Goal: Task Accomplishment & Management: Use online tool/utility

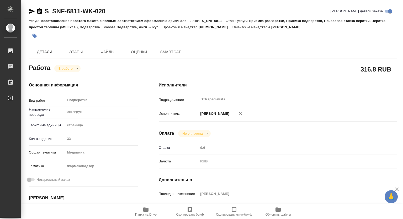
type textarea "x"
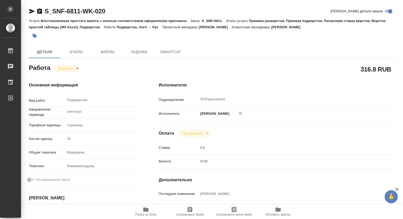
type textarea "x"
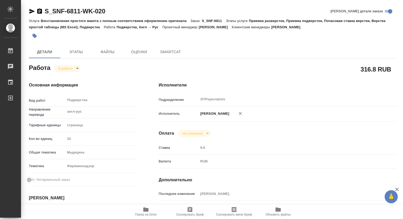
type textarea "x"
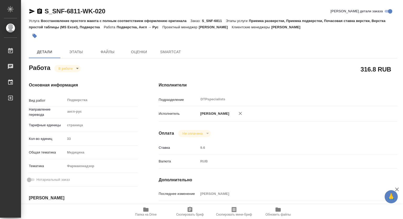
type textarea "x"
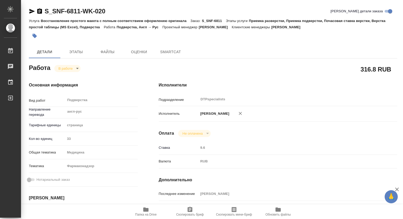
type textarea "x"
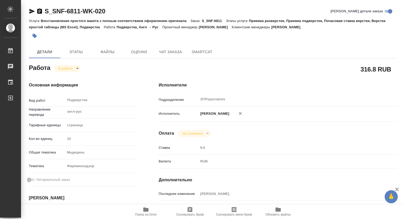
scroll to position [105, 0]
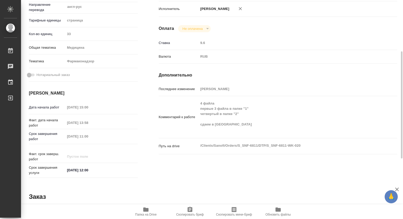
type textarea "x"
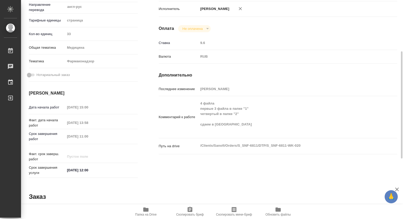
type textarea "x"
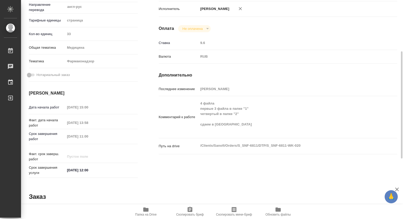
click at [143, 212] on icon "button" at bounding box center [146, 210] width 6 height 6
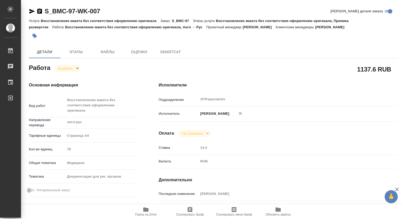
type textarea "x"
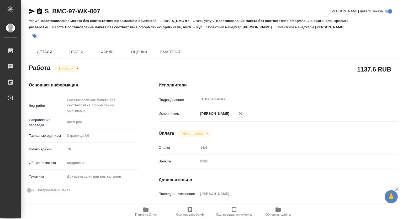
type textarea "x"
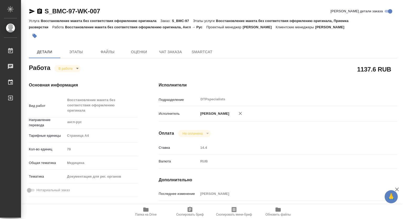
type textarea "x"
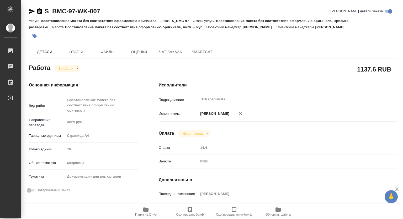
type textarea "x"
